Goal: Navigation & Orientation: Find specific page/section

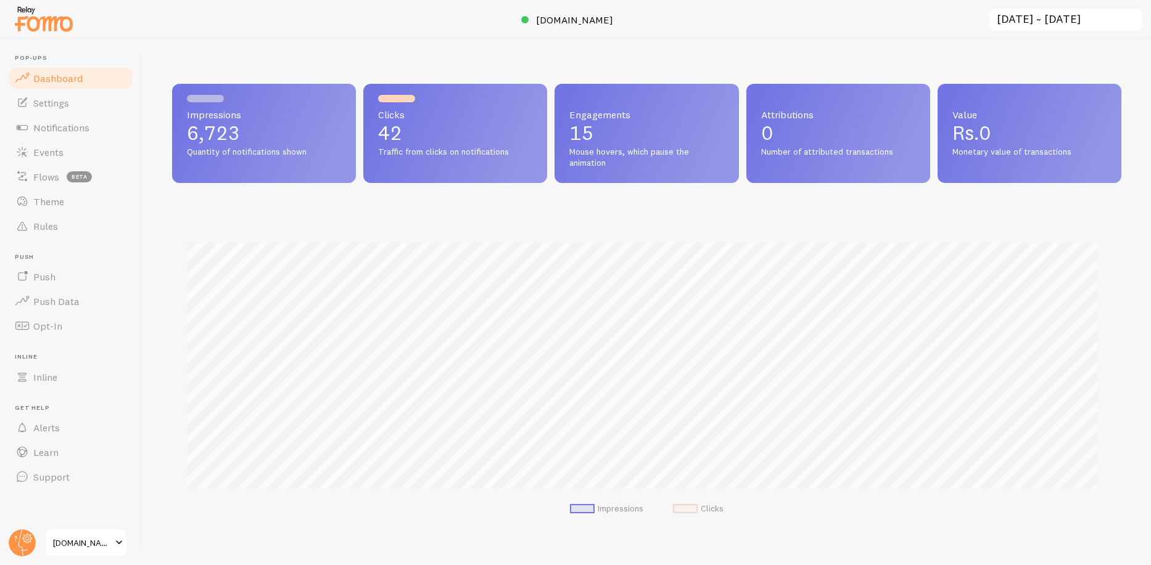
scroll to position [616326, 615711]
click at [71, 131] on span "Notifications" at bounding box center [61, 127] width 56 height 12
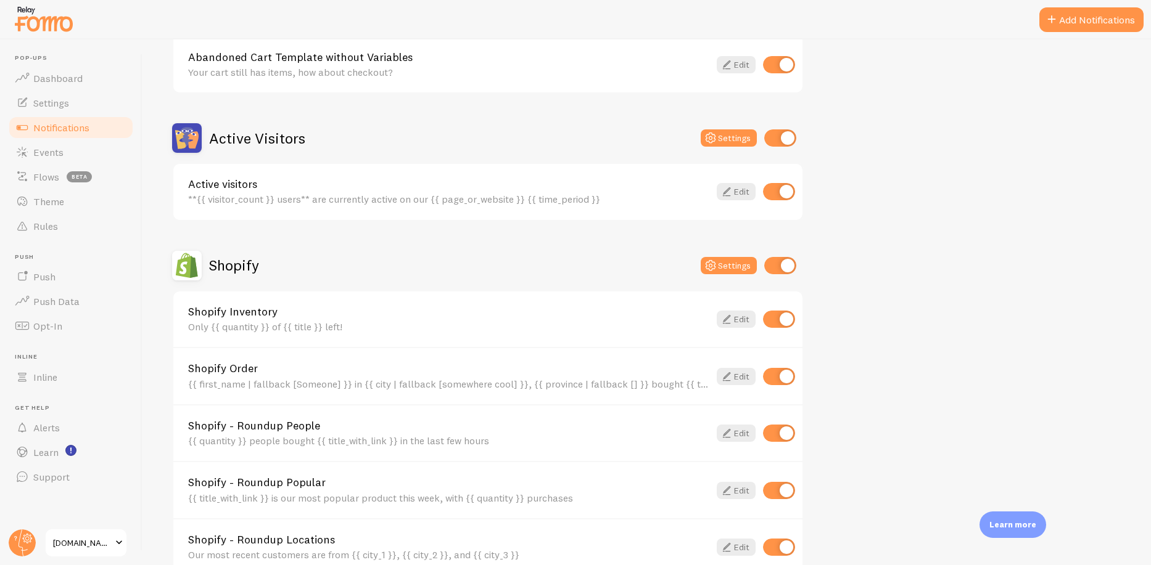
scroll to position [271, 0]
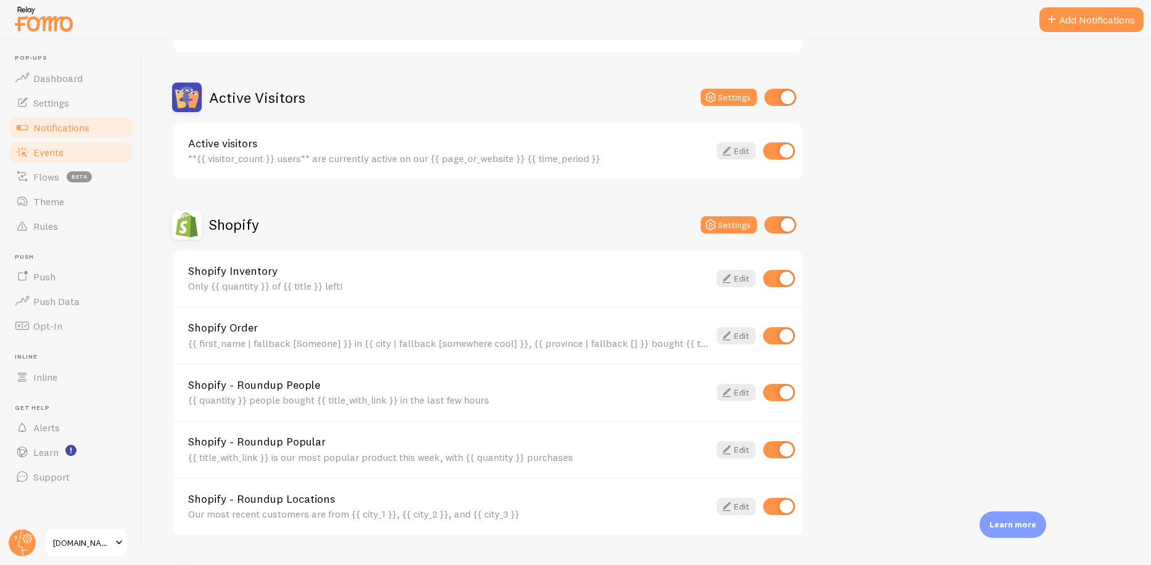
click at [36, 152] on span "Events" at bounding box center [48, 152] width 30 height 12
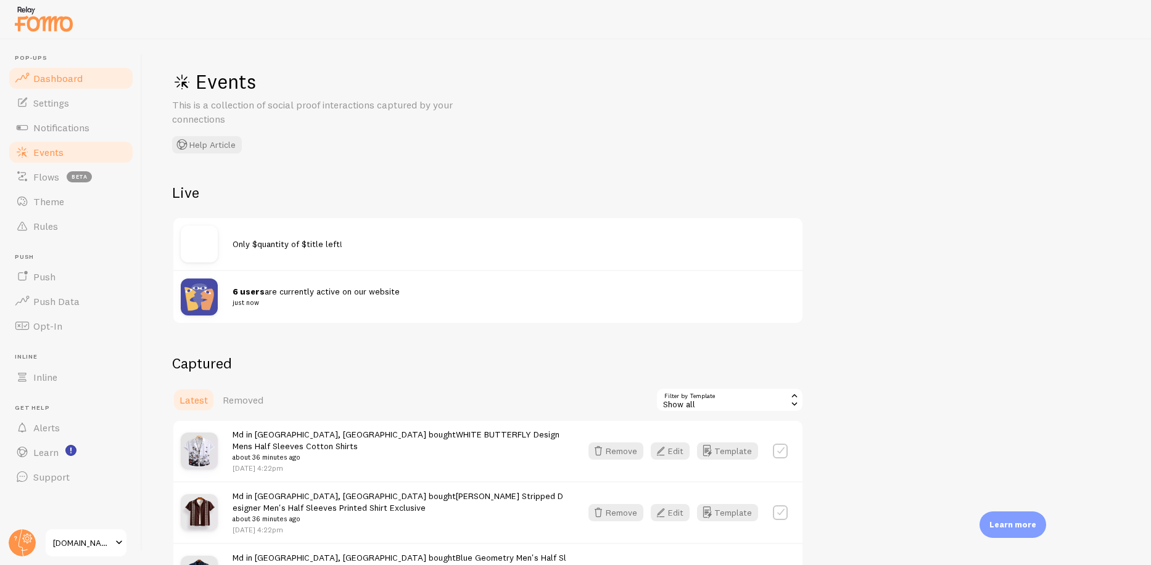
click at [59, 80] on span "Dashboard" at bounding box center [57, 78] width 49 height 12
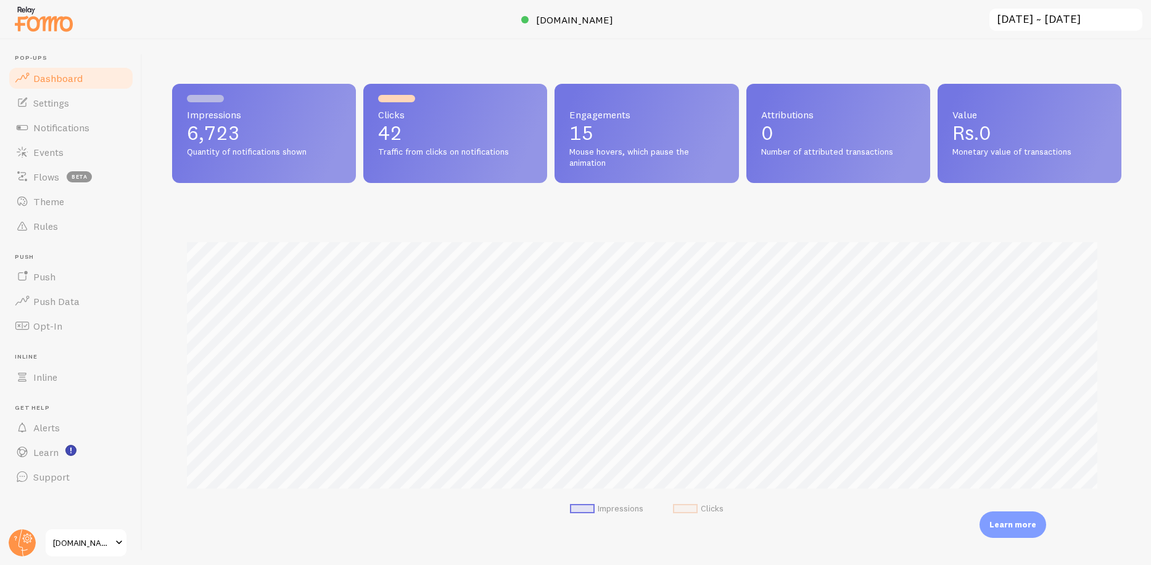
scroll to position [324, 940]
click at [559, 11] on div at bounding box center [575, 19] width 1151 height 39
click at [561, 17] on span "[DOMAIN_NAME]" at bounding box center [574, 20] width 77 height 12
